Goal: Transaction & Acquisition: Purchase product/service

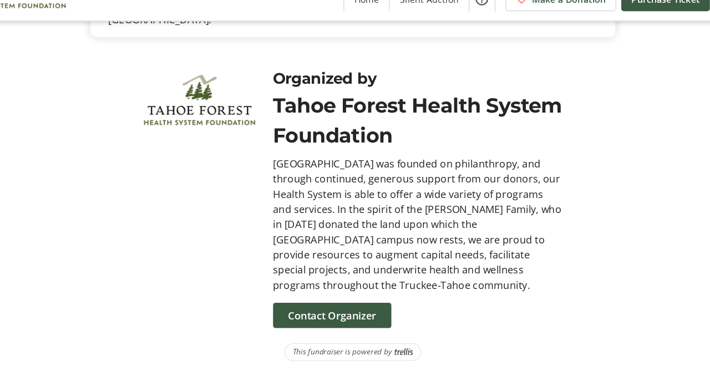
scroll to position [4363, 0]
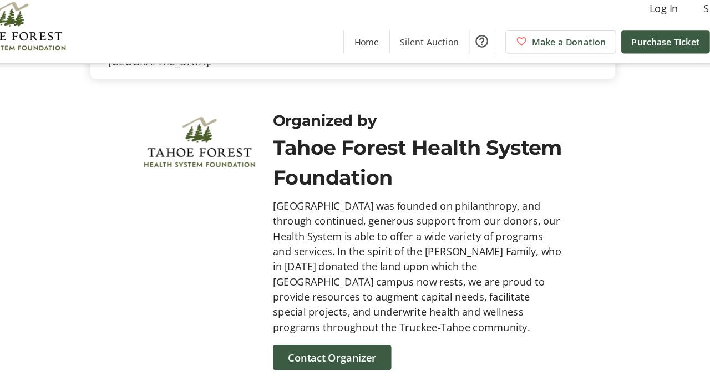
scroll to position [4752, 0]
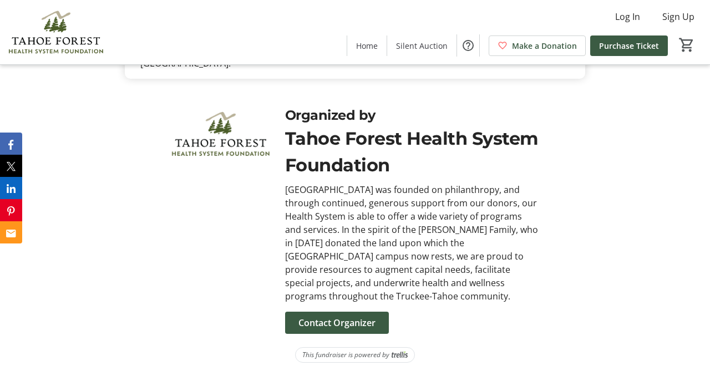
scroll to position [4883, 0]
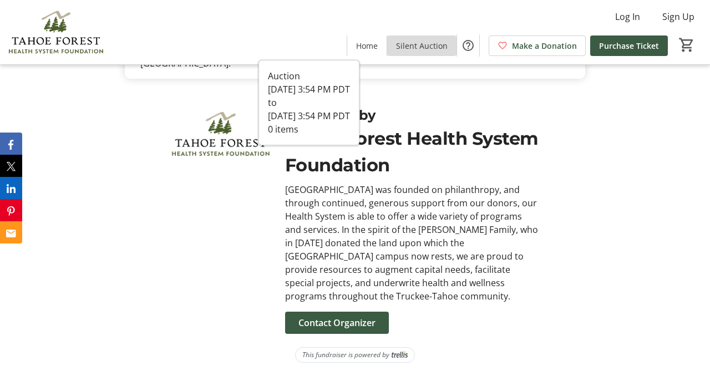
click at [396, 43] on span "Silent Auction" at bounding box center [422, 46] width 52 height 12
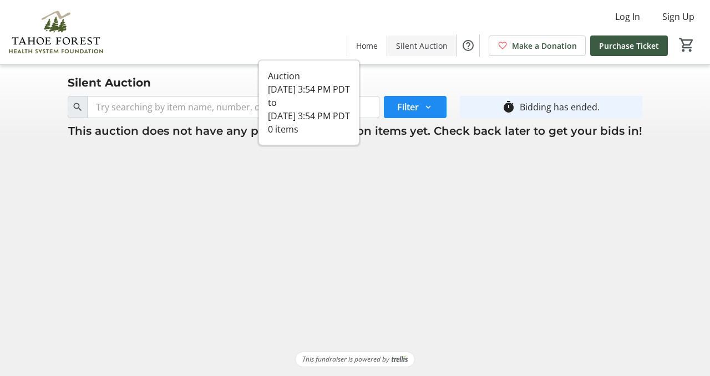
click at [396, 43] on span "Silent Auction" at bounding box center [422, 46] width 52 height 12
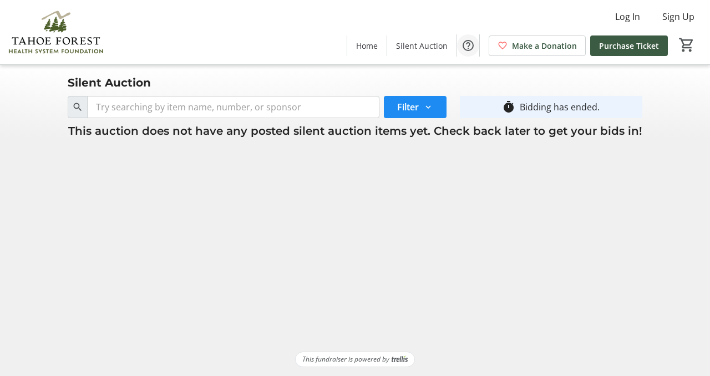
click at [462, 45] on mat-icon "Help" at bounding box center [468, 45] width 13 height 13
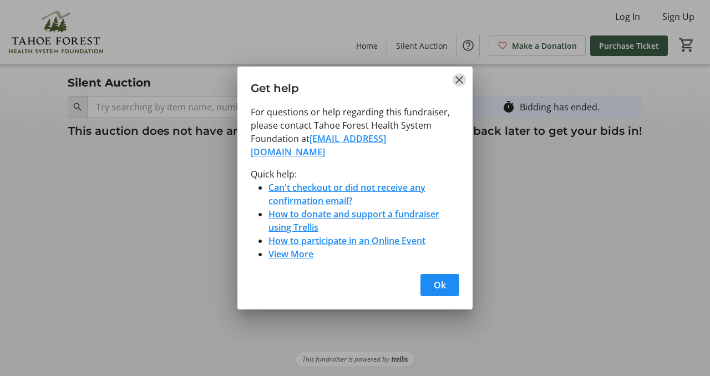
click at [460, 73] on mat-icon "Close" at bounding box center [459, 79] width 13 height 13
